Goal: Find specific page/section: Find specific page/section

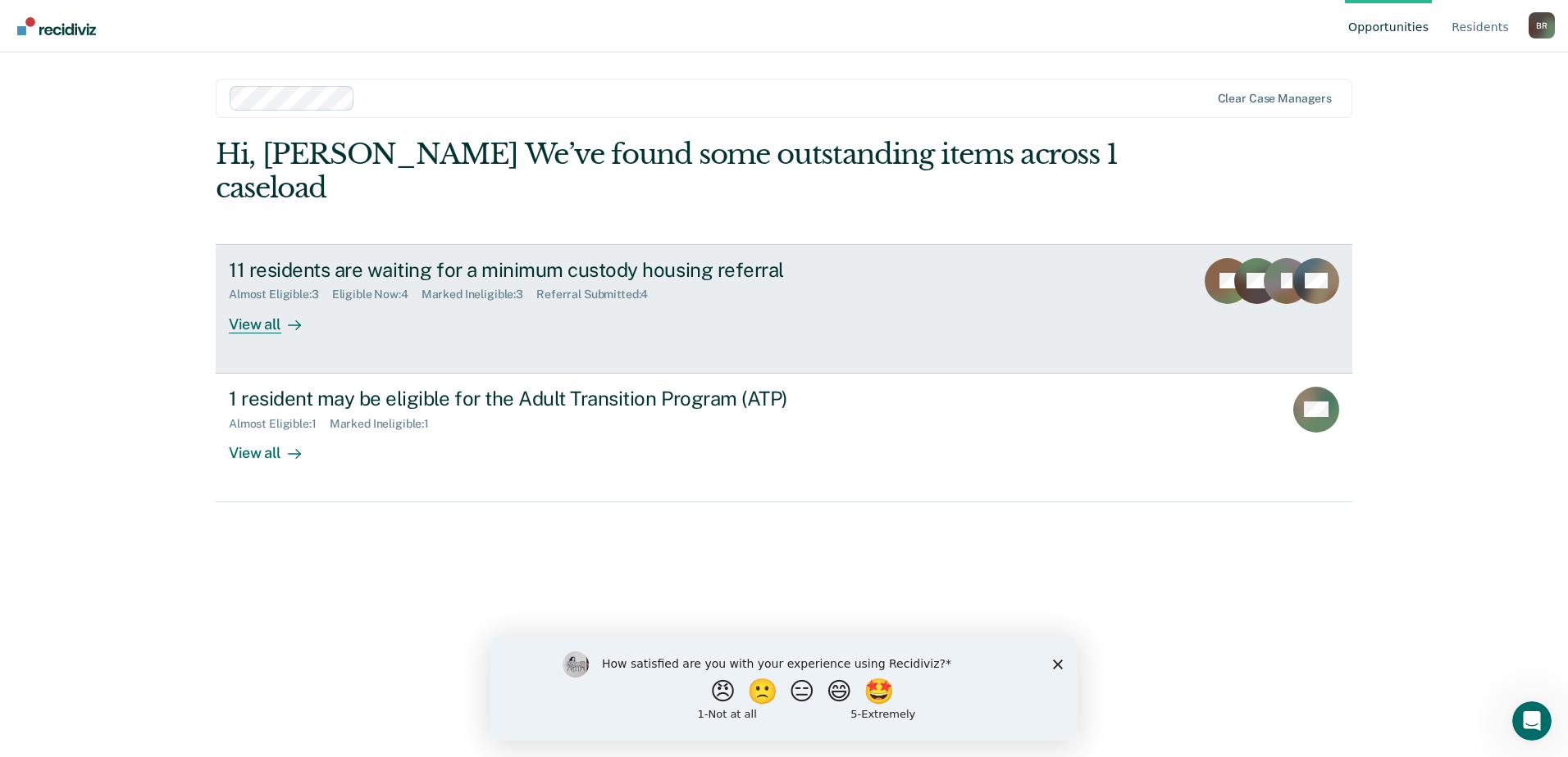
click at [266, 329] on div "View all" at bounding box center [274, 317] width 92 height 32
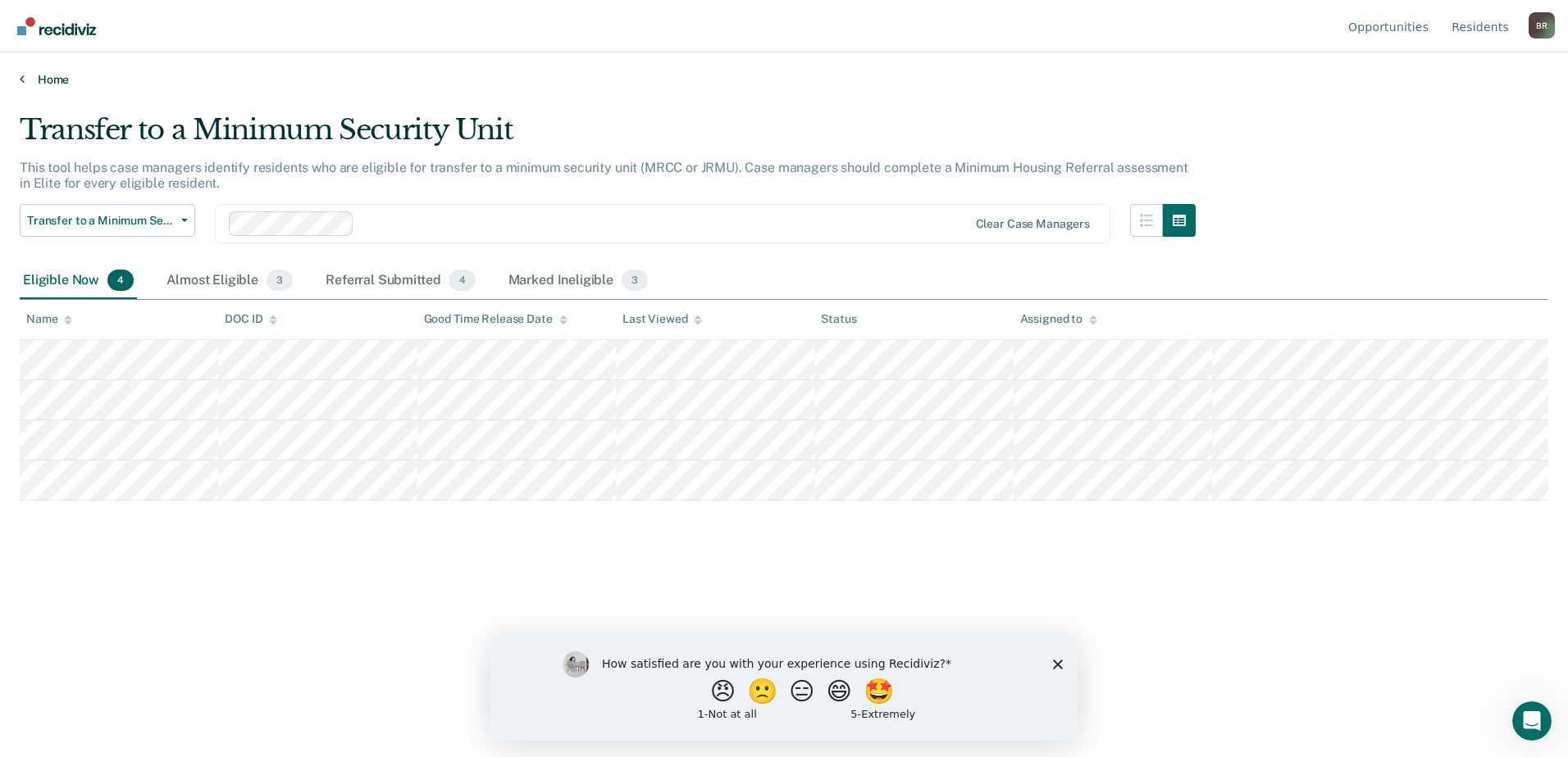
click at [27, 82] on link "Home" at bounding box center [784, 79] width 1529 height 15
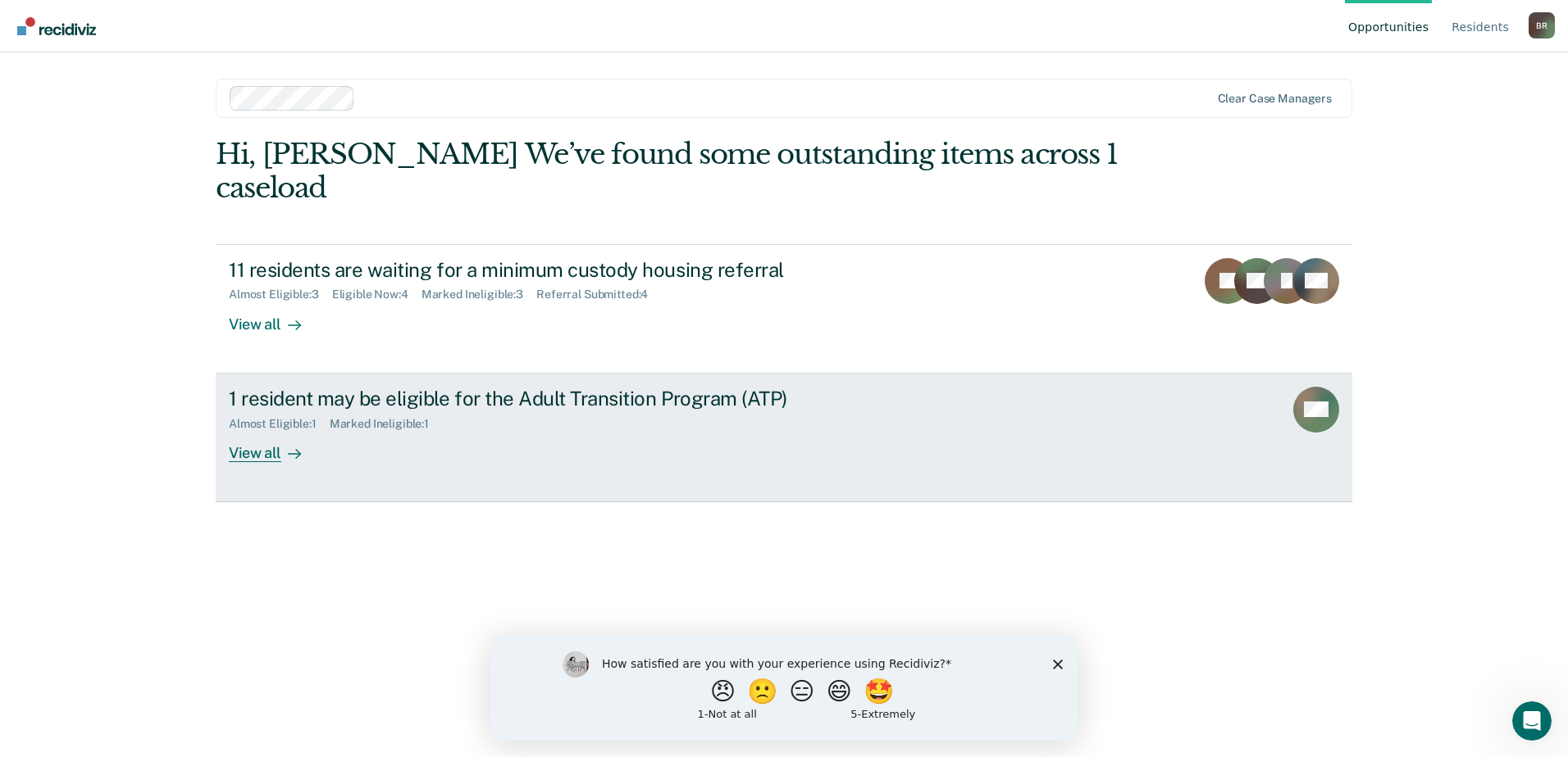
click at [274, 442] on div "View all" at bounding box center [274, 446] width 92 height 32
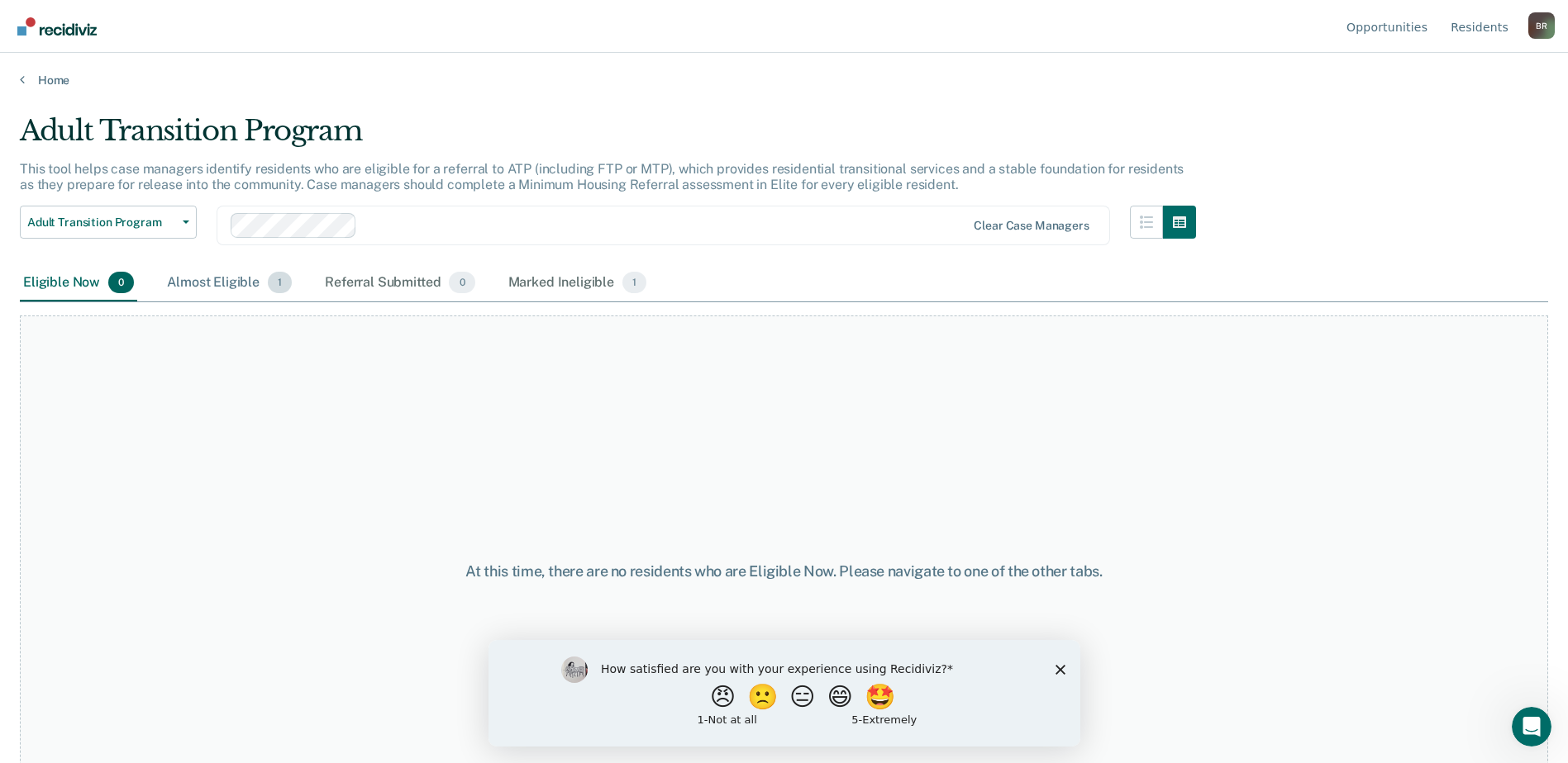
click at [231, 277] on div "Almost Eligible 1" at bounding box center [229, 283] width 132 height 36
